Goal: Task Accomplishment & Management: Complete application form

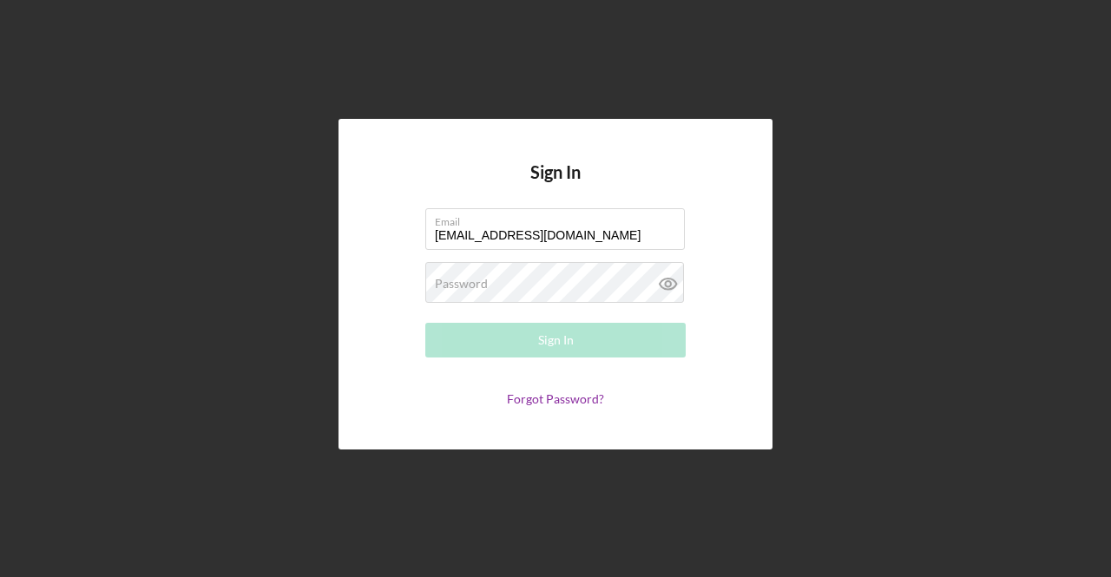
type input "[EMAIL_ADDRESS][DOMAIN_NAME]"
click at [559, 268] on div "Password Required" at bounding box center [555, 283] width 260 height 43
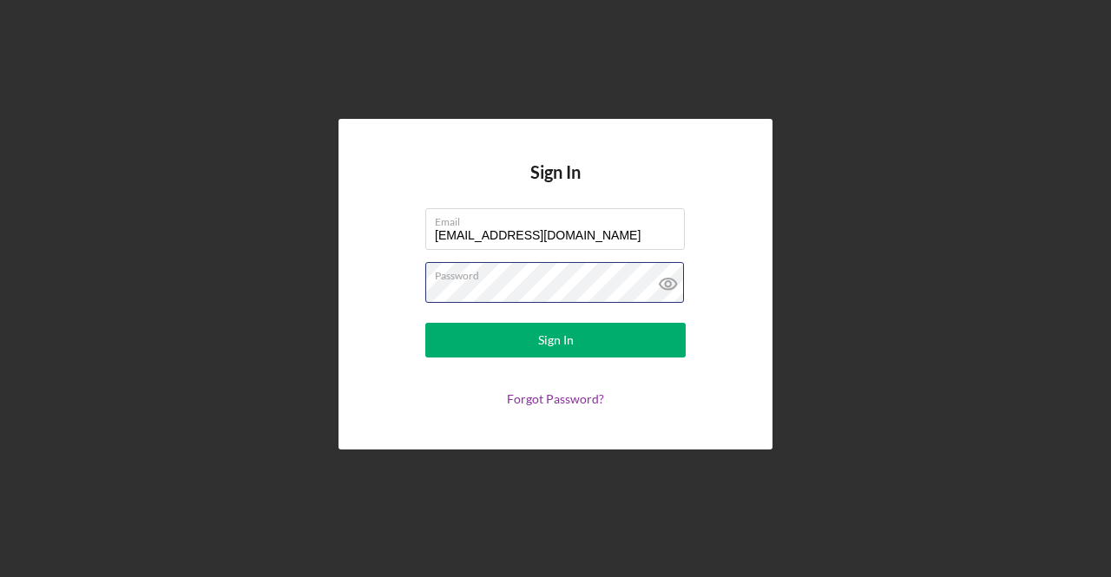
click at [425, 323] on button "Sign In" at bounding box center [555, 340] width 260 height 35
click at [665, 286] on icon at bounding box center [668, 283] width 43 height 43
click at [321, 275] on div "Sign In Email learnkpw@gmail.com Password Sign In Forgot Password?" at bounding box center [556, 284] width 1094 height 568
click at [425, 323] on button "Sign In" at bounding box center [555, 340] width 260 height 35
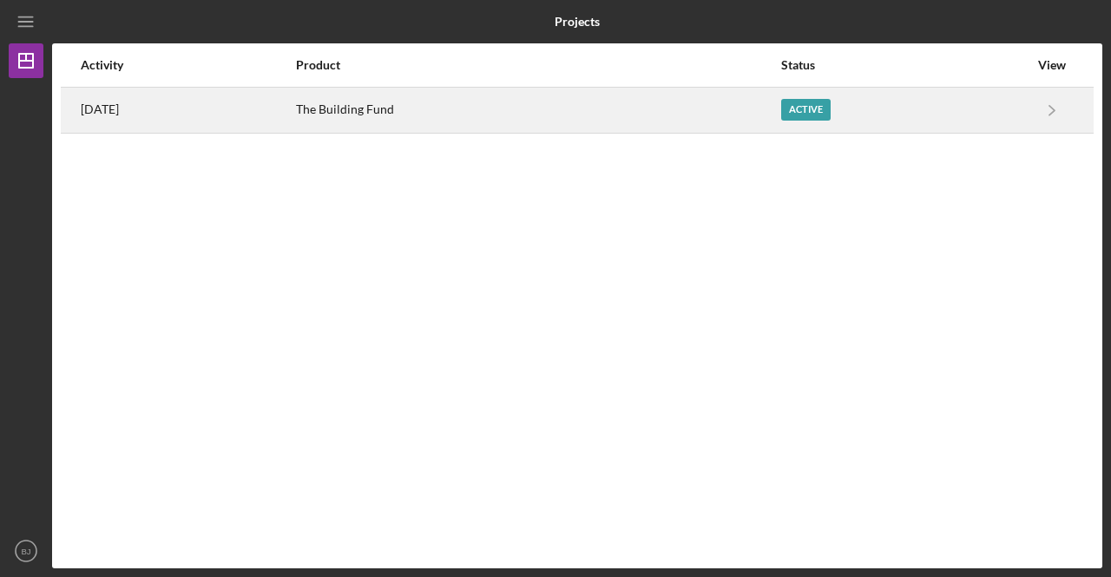
click at [719, 109] on div "The Building Fund" at bounding box center [537, 110] width 483 height 43
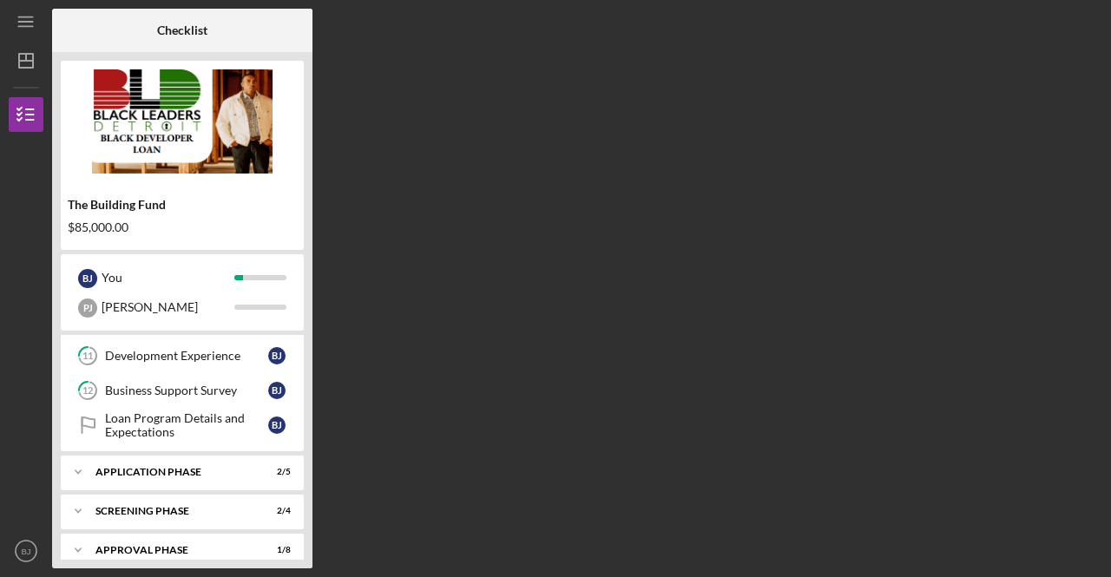
scroll to position [423, 0]
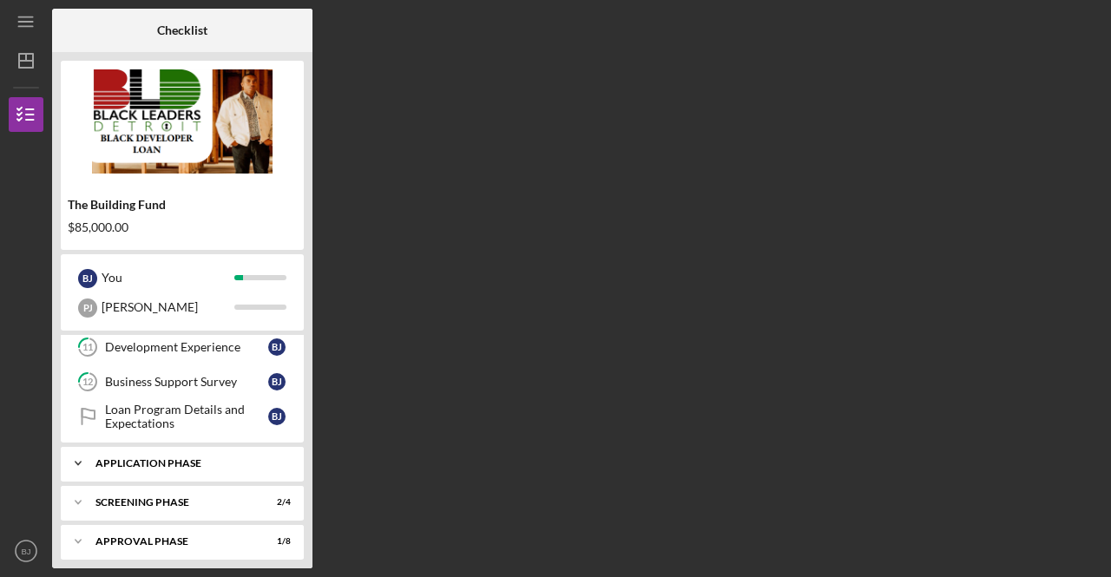
click at [174, 449] on div "Icon/Expander Application Phase 2 / 5" at bounding box center [182, 463] width 243 height 35
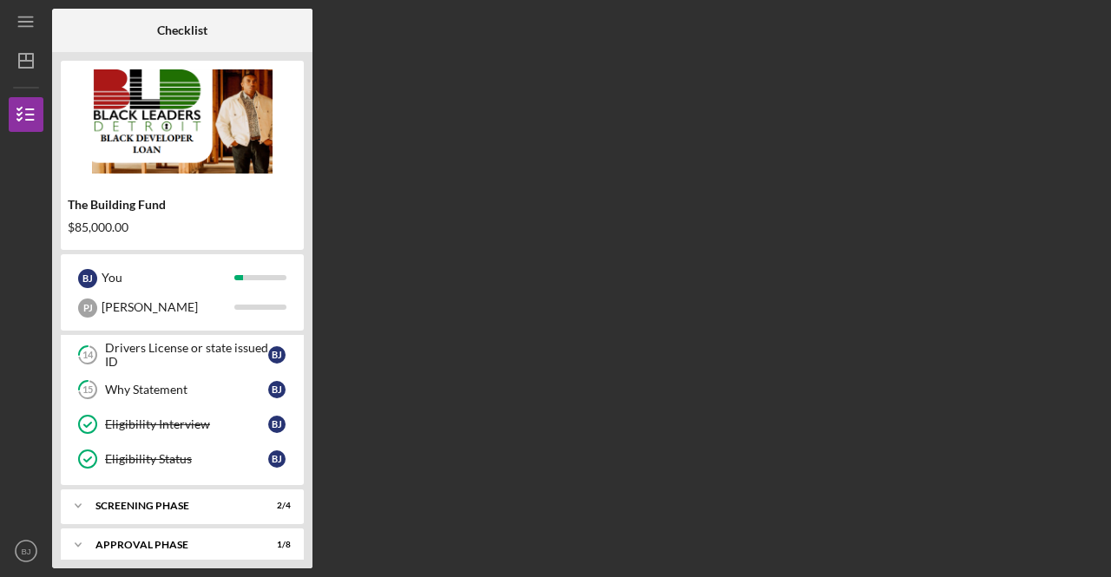
scroll to position [602, 0]
click at [169, 540] on div "Approval Phase" at bounding box center [188, 545] width 187 height 10
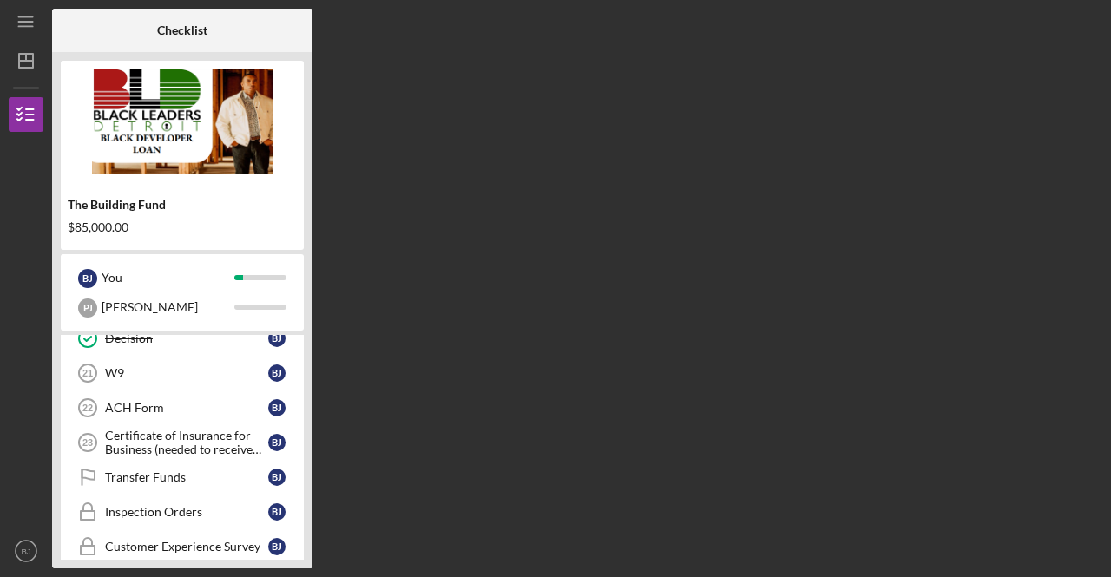
scroll to position [885, 0]
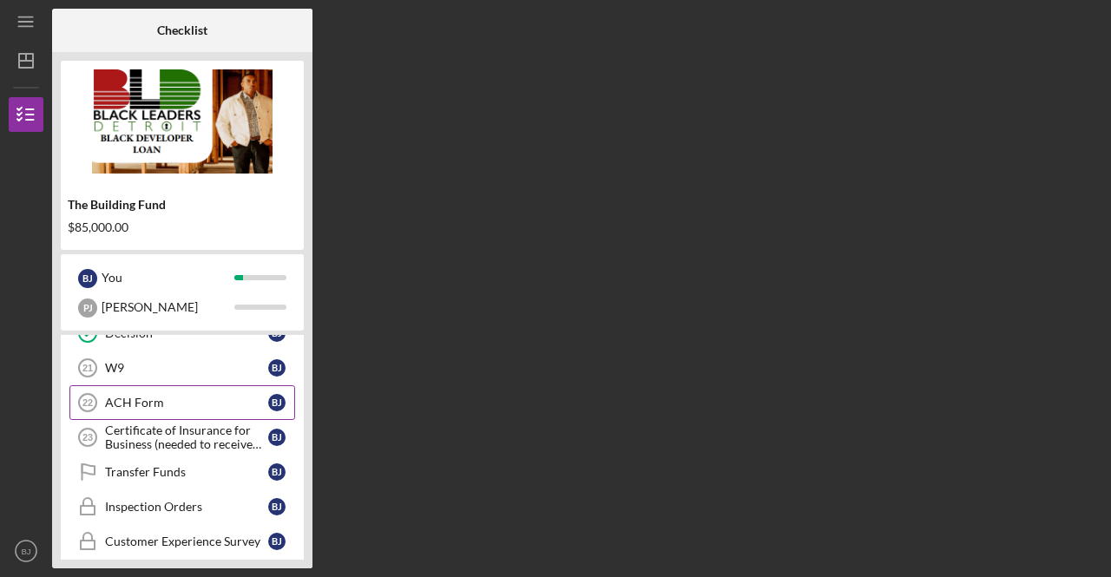
click at [120, 396] on div "ACH Form" at bounding box center [186, 403] width 163 height 14
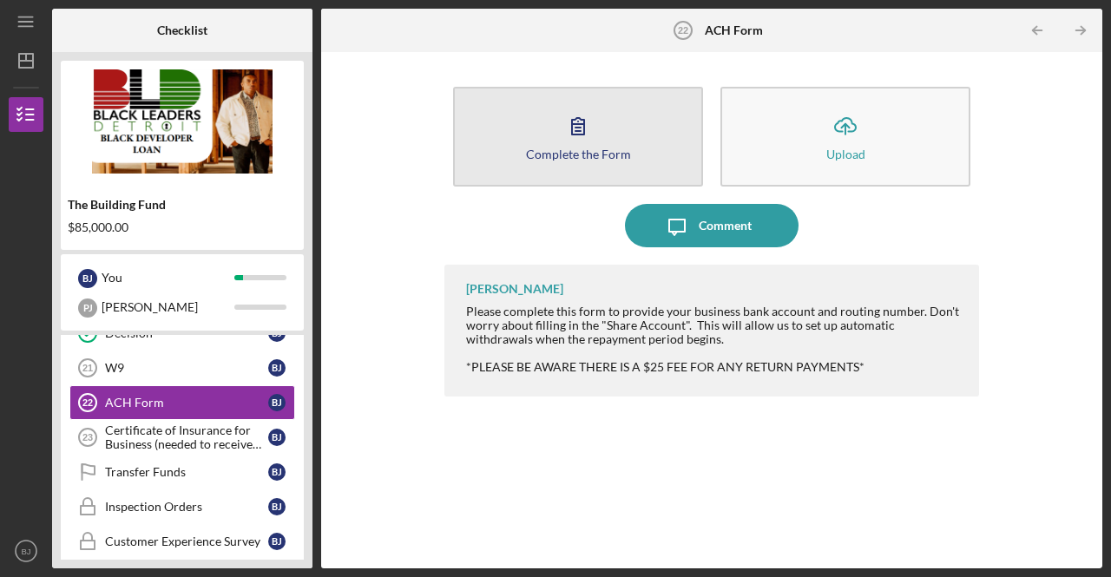
click at [589, 145] on icon "button" at bounding box center [577, 125] width 43 height 43
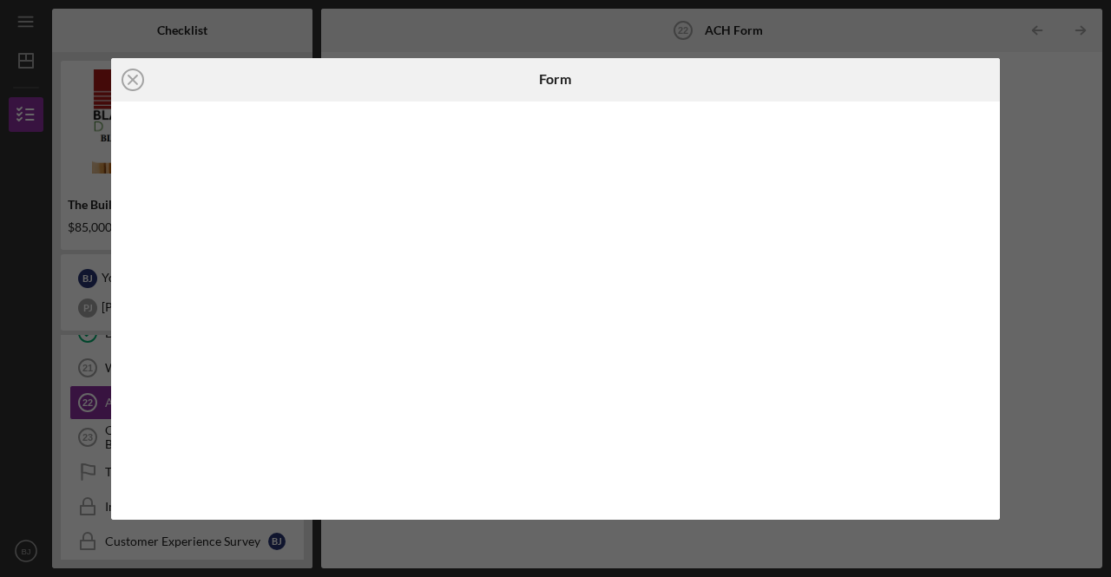
click at [1077, 141] on div "Icon/Close Form" at bounding box center [555, 288] width 1111 height 577
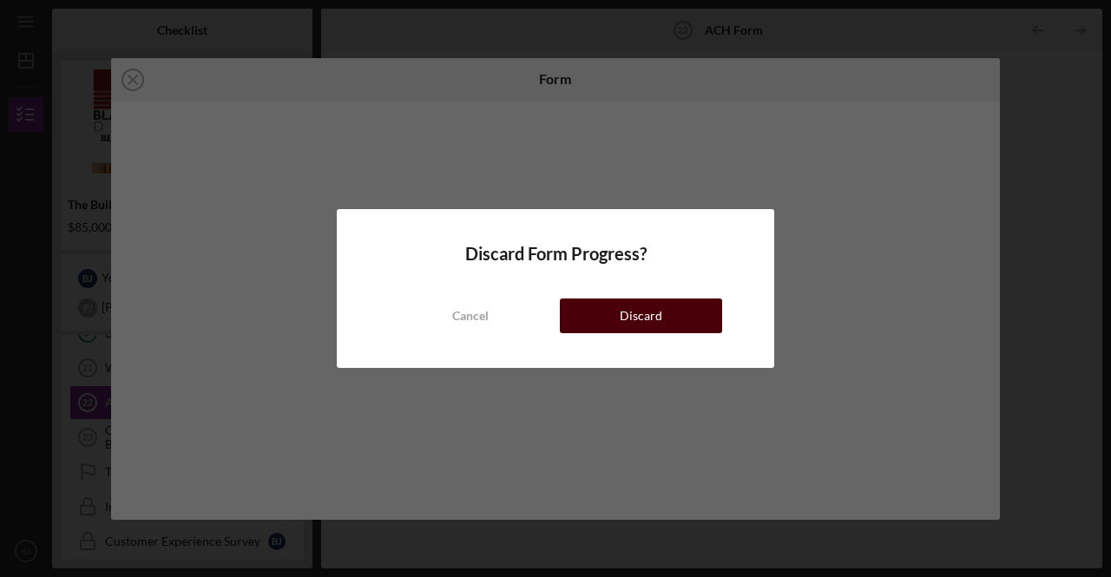
click at [627, 324] on div "Discard" at bounding box center [641, 316] width 43 height 35
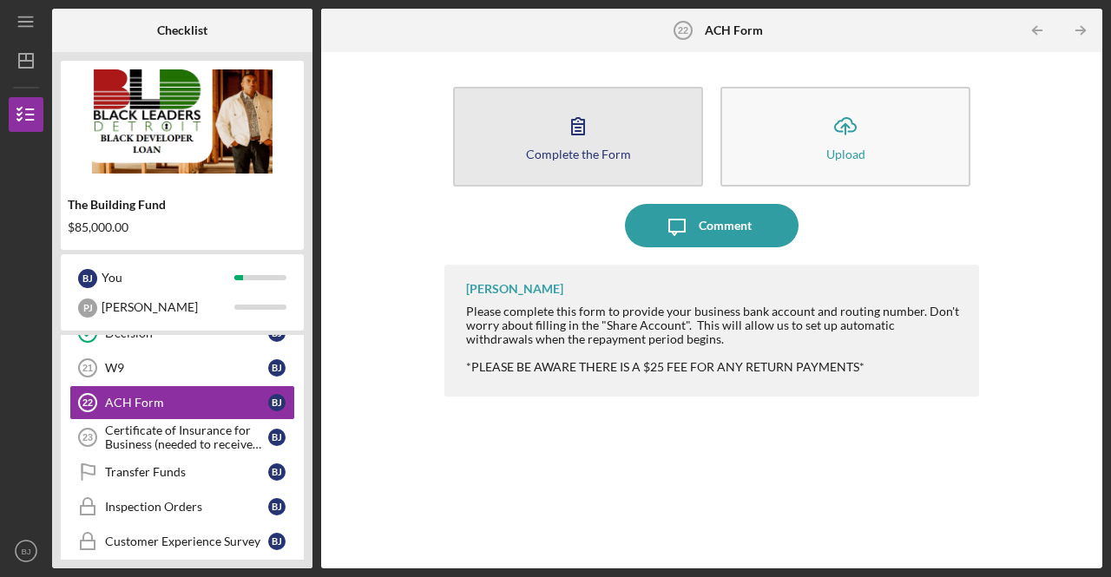
click at [498, 159] on button "Complete the Form Form" at bounding box center [578, 137] width 250 height 100
click at [545, 149] on div "Complete the Form" at bounding box center [578, 154] width 105 height 13
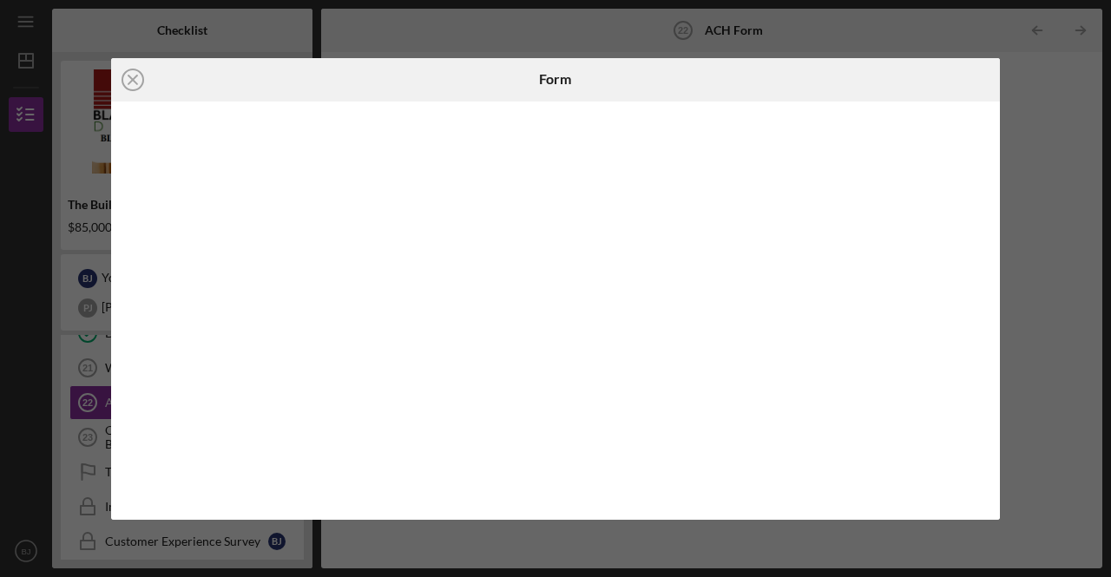
click at [1022, 128] on div "Icon/Close Form" at bounding box center [555, 288] width 1111 height 577
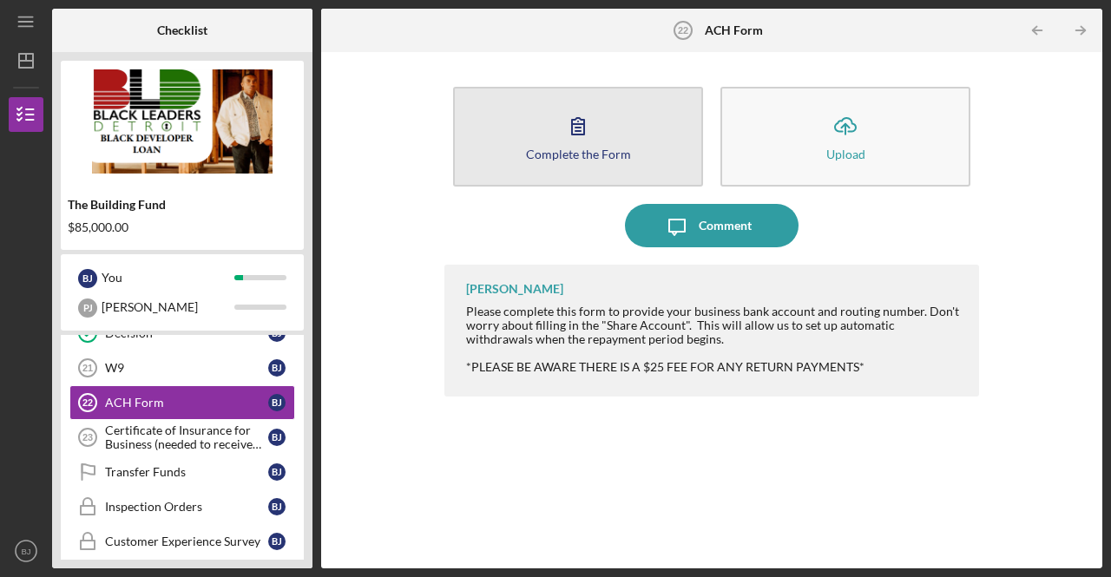
click at [638, 115] on button "Complete the Form Form" at bounding box center [578, 137] width 250 height 100
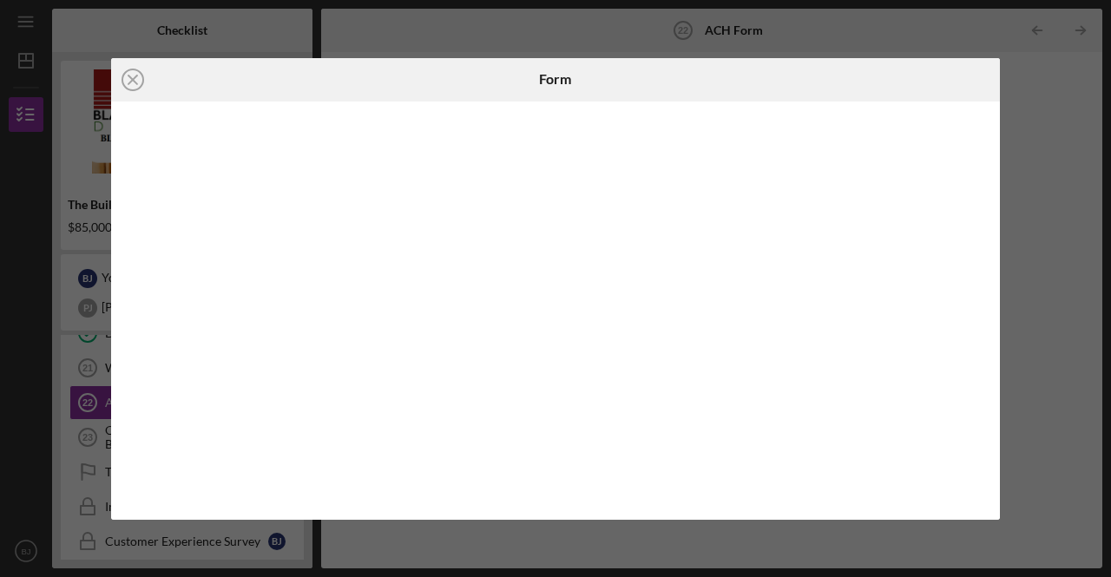
click at [1034, 132] on div "Icon/Close Form" at bounding box center [555, 288] width 1111 height 577
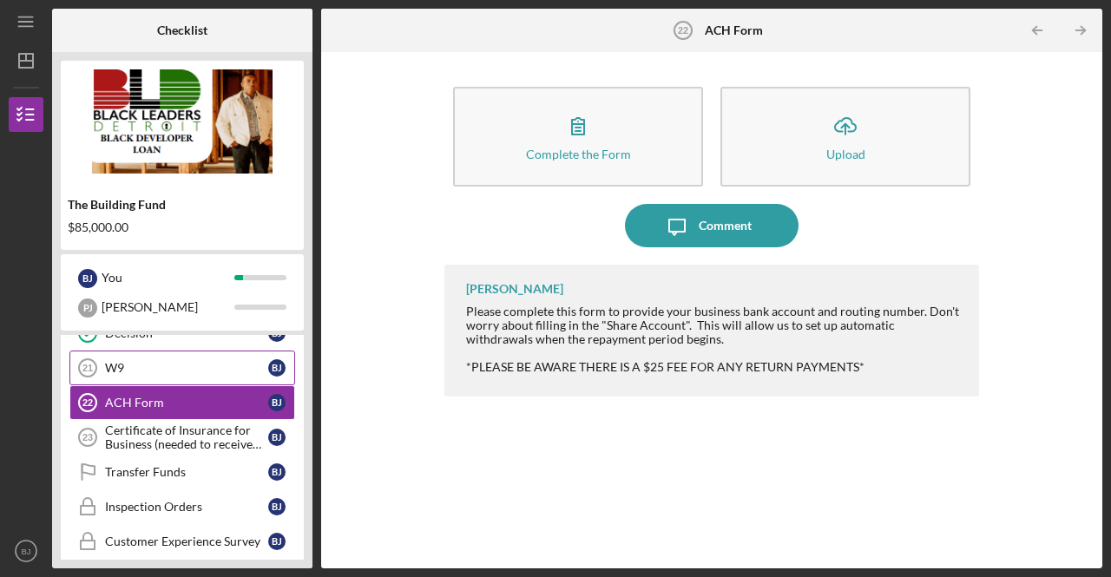
click at [169, 361] on div "W9" at bounding box center [186, 368] width 163 height 14
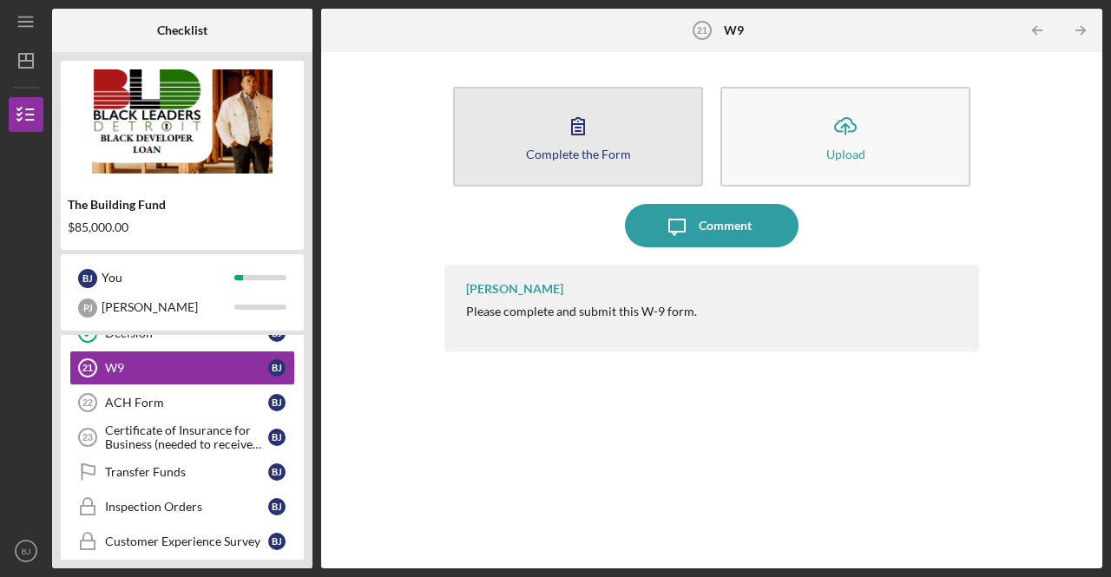
click at [568, 105] on icon "button" at bounding box center [577, 125] width 43 height 43
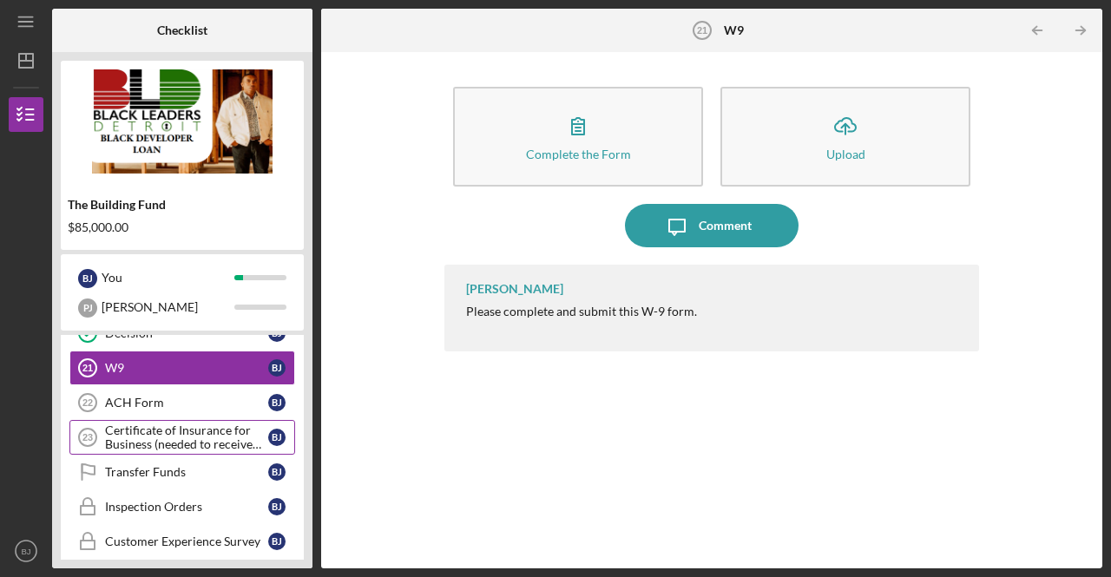
click at [198, 435] on div "Certificate of Insurance for Business (needed to receive funds)" at bounding box center [186, 438] width 163 height 28
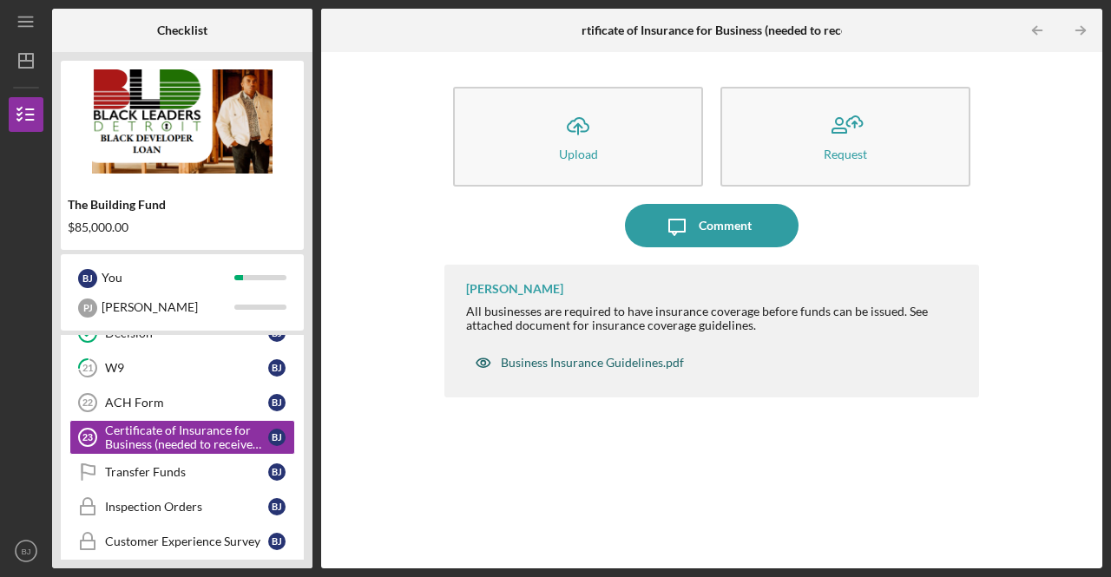
click at [608, 359] on div "Business Insurance Guidelines.pdf" at bounding box center [592, 363] width 183 height 14
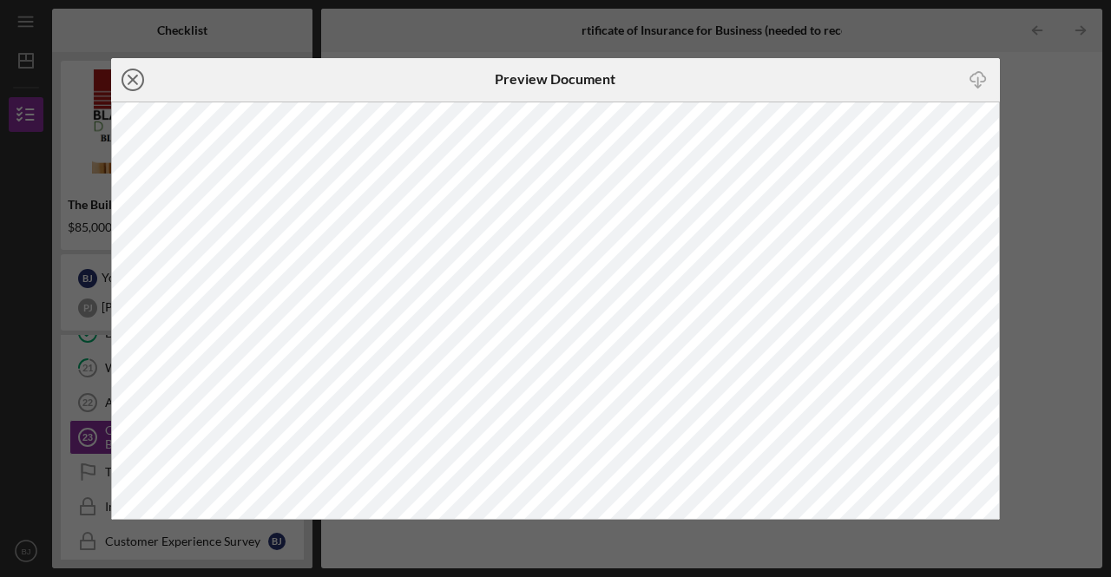
click at [130, 85] on icon "Icon/Close" at bounding box center [132, 79] width 43 height 43
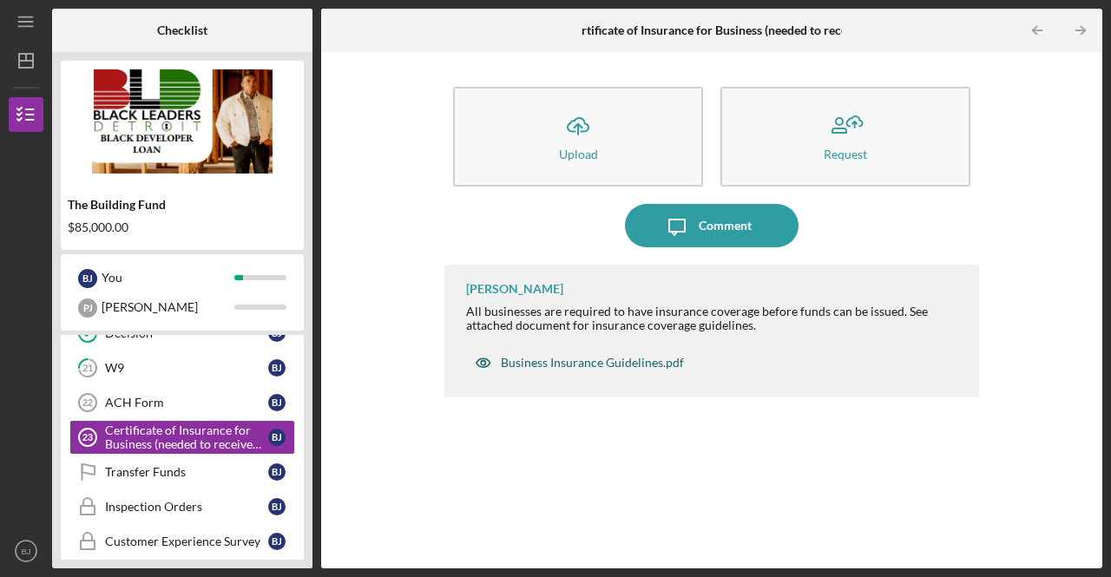
click at [496, 365] on icon "button" at bounding box center [483, 362] width 35 height 35
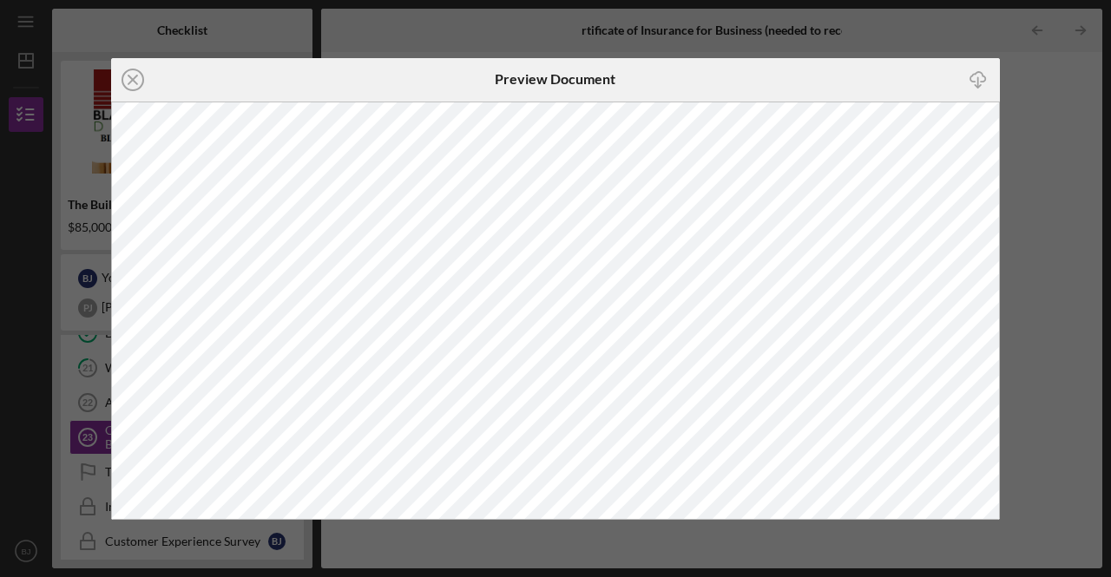
click at [969, 79] on icon "Icon/Download" at bounding box center [977, 79] width 39 height 39
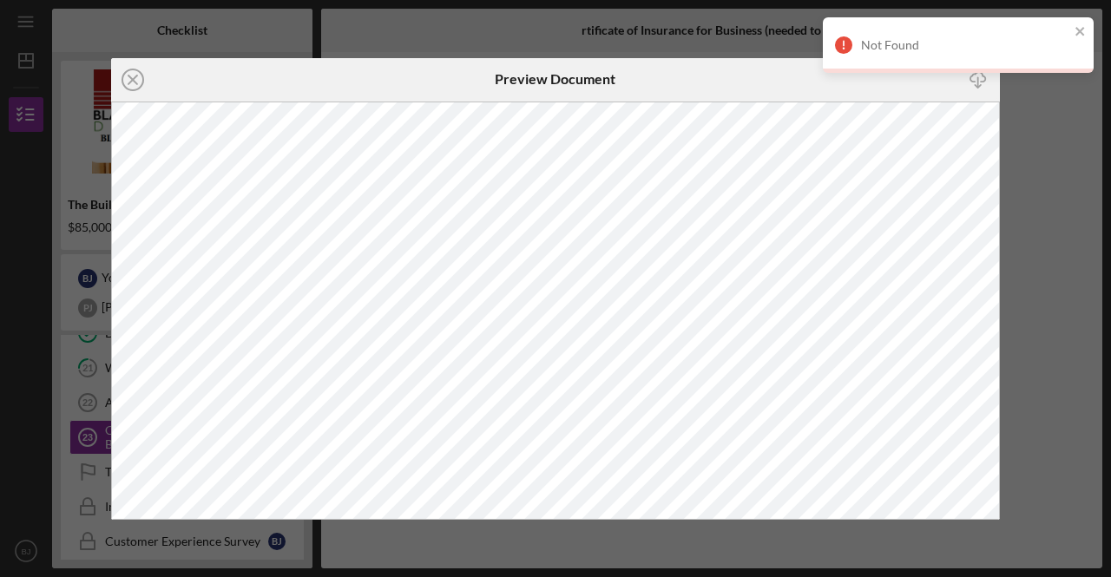
click at [1047, 110] on div "Icon/Close Preview Document Icon/Download" at bounding box center [555, 288] width 1111 height 577
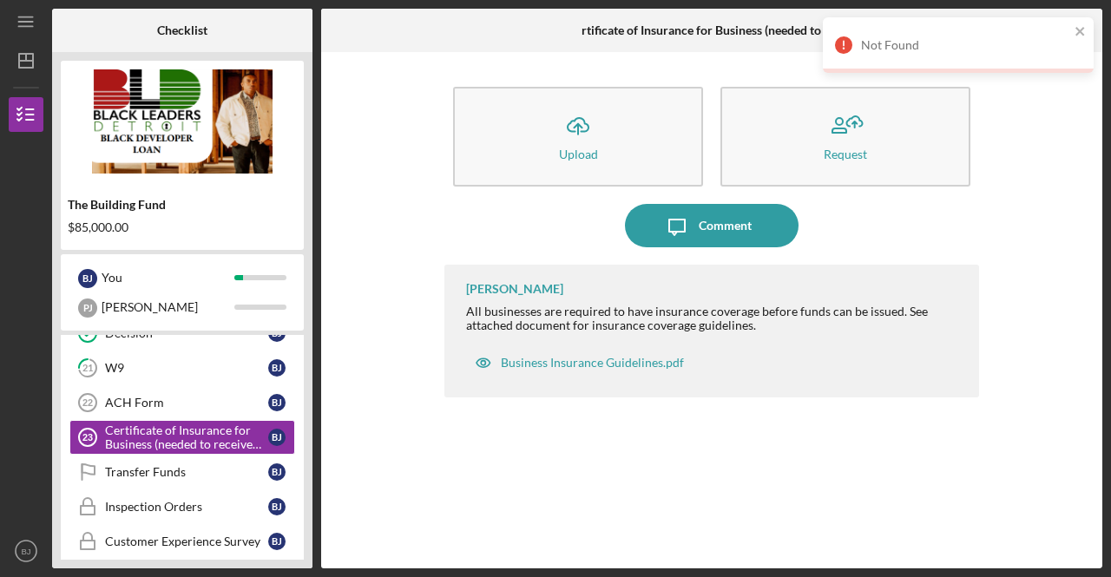
click at [752, 374] on div "Larenz Studavent All businesses are required to have insurance coverage before …" at bounding box center [711, 331] width 535 height 133
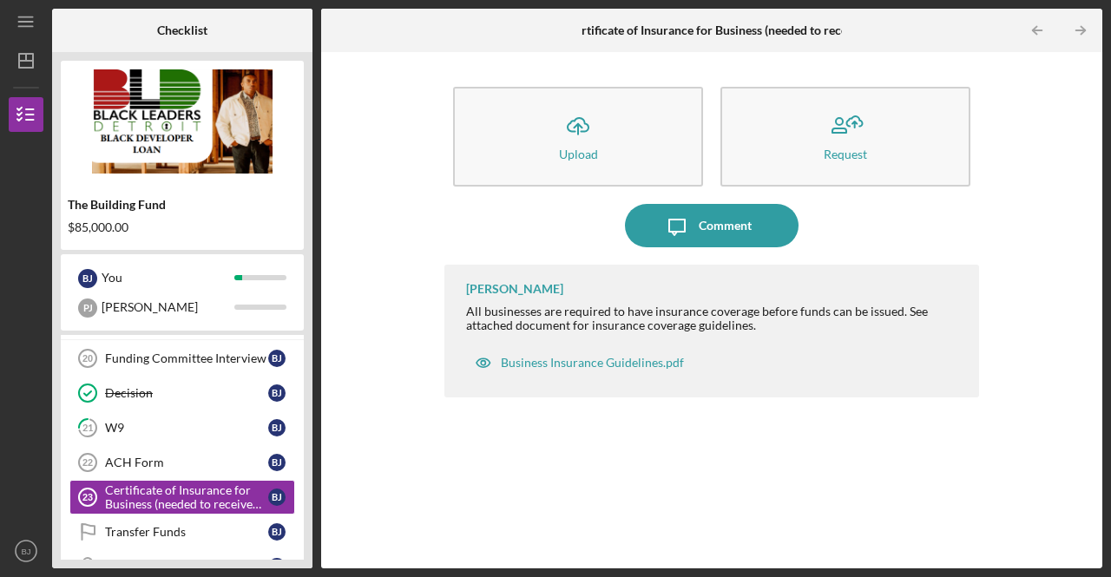
scroll to position [646, 0]
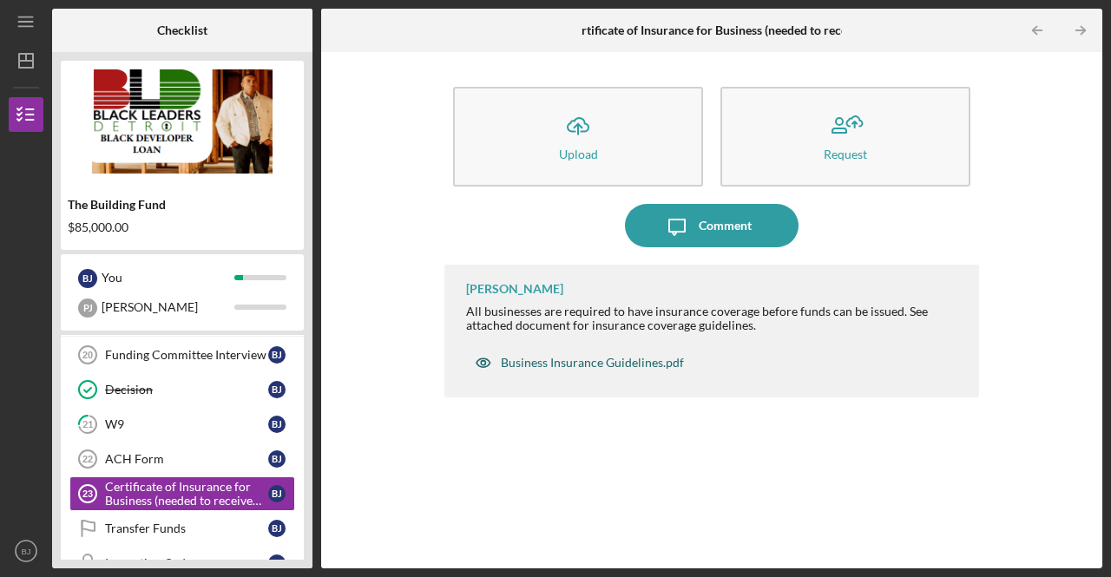
click at [611, 357] on div "Business Insurance Guidelines.pdf" at bounding box center [592, 363] width 183 height 14
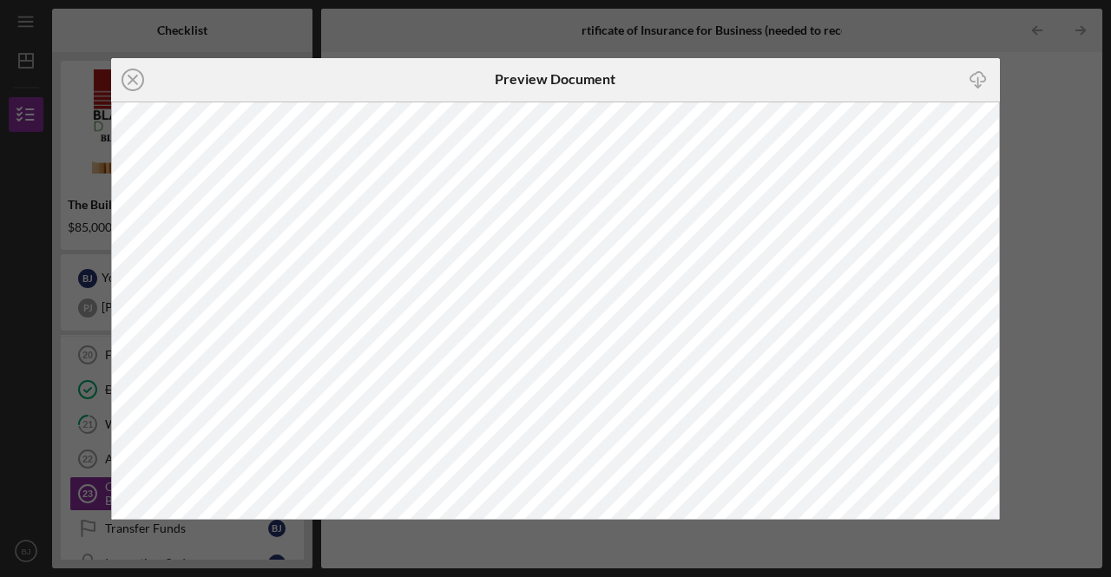
click at [1008, 87] on div "Icon/Close Preview Document Icon/Download" at bounding box center [555, 288] width 1111 height 577
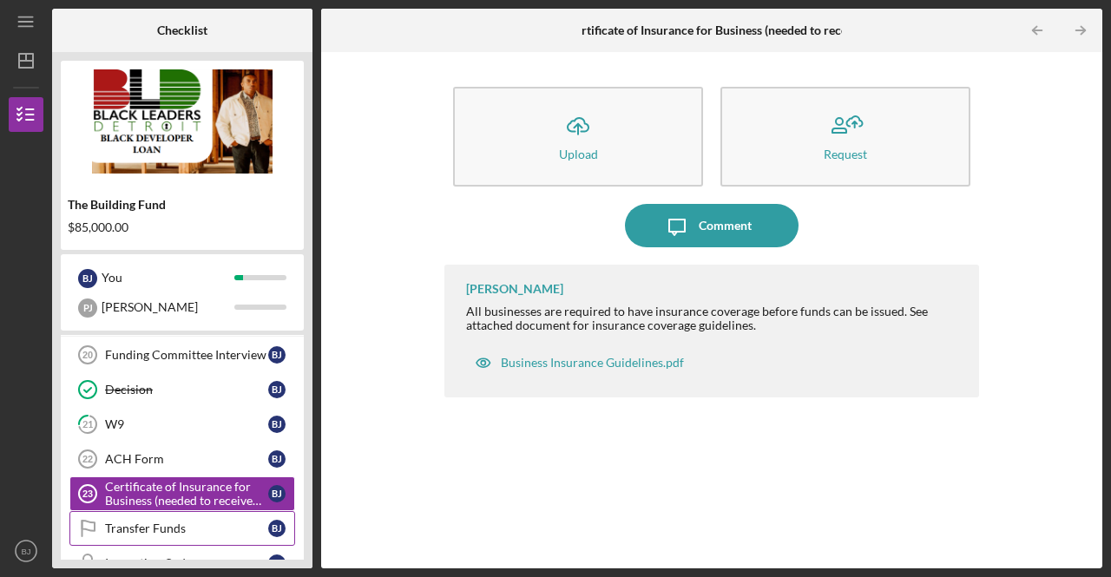
click at [199, 526] on link "Transfer Funds Transfer Funds [PERSON_NAME]" at bounding box center [182, 528] width 226 height 35
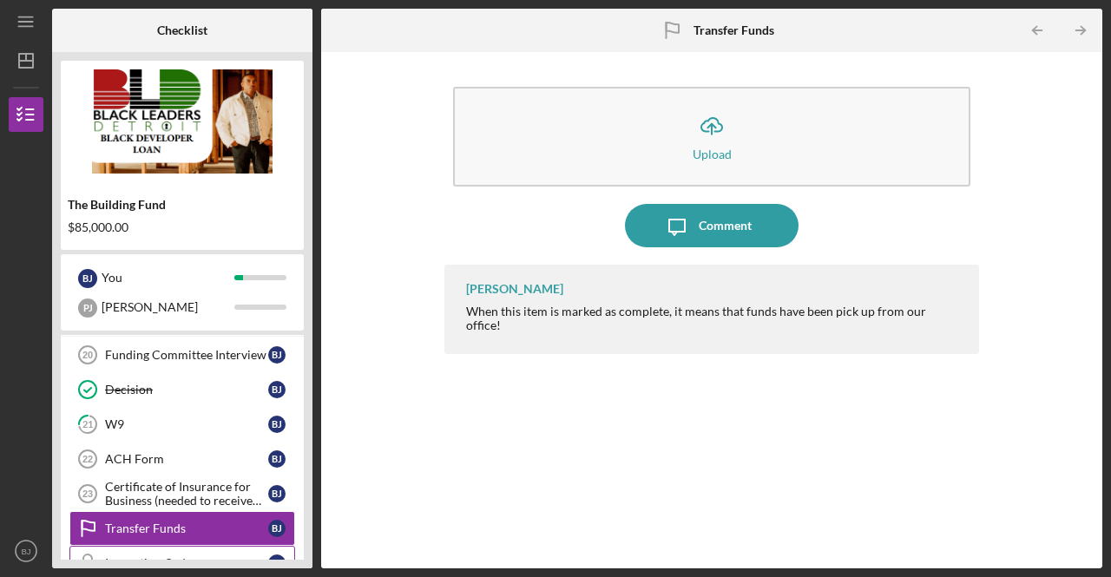
click at [200, 546] on link "Inspection Orders Inspection Orders [PERSON_NAME]" at bounding box center [182, 563] width 226 height 35
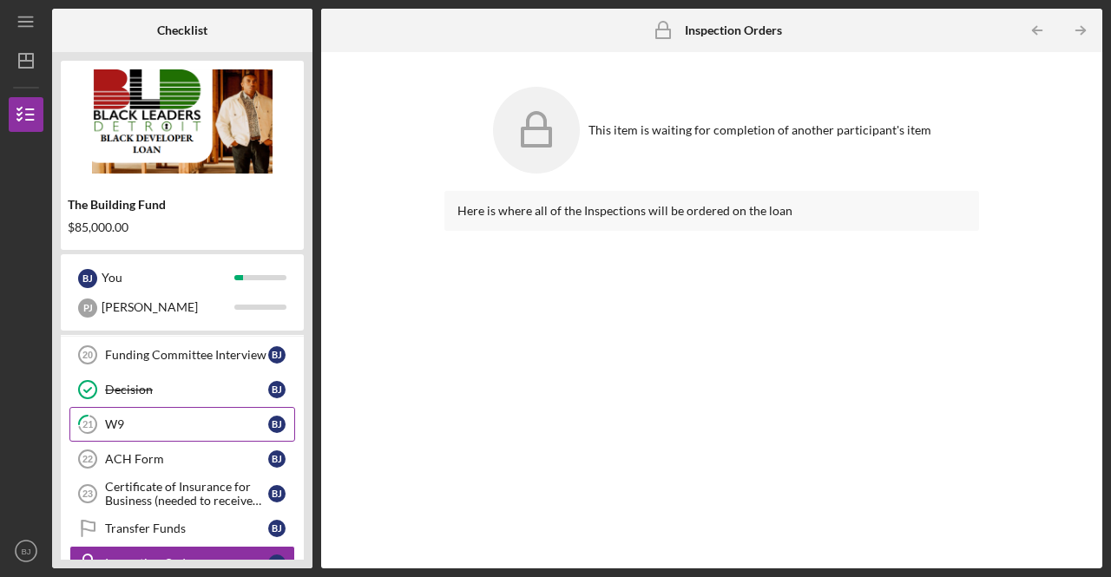
click at [193, 417] on div "W9" at bounding box center [186, 424] width 163 height 14
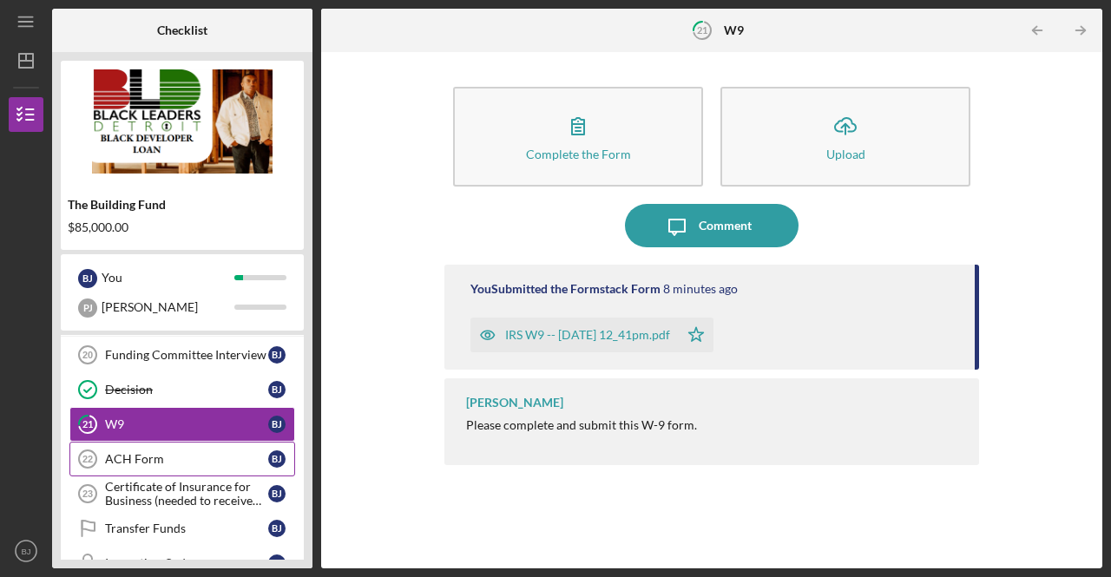
click at [186, 452] on div "ACH Form" at bounding box center [186, 459] width 163 height 14
